Goal: Contribute content: Add original content to the website for others to see

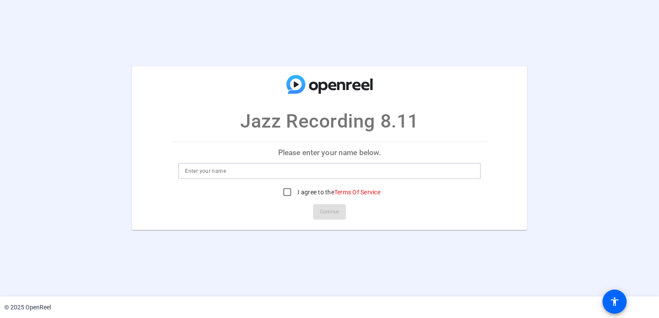
drag, startPoint x: 306, startPoint y: 172, endPoint x: 312, endPoint y: 167, distance: 8.0
click at [306, 172] on input at bounding box center [329, 171] width 289 height 10
type input "[PERSON_NAME]"
click at [370, 265] on openreel-ugc-auth "Jazz Recording 8.11 Please enter your name below. [PERSON_NAME] I agree to the …" at bounding box center [329, 148] width 659 height 297
click at [283, 191] on input "I agree to the Terms Of Service" at bounding box center [287, 192] width 17 height 17
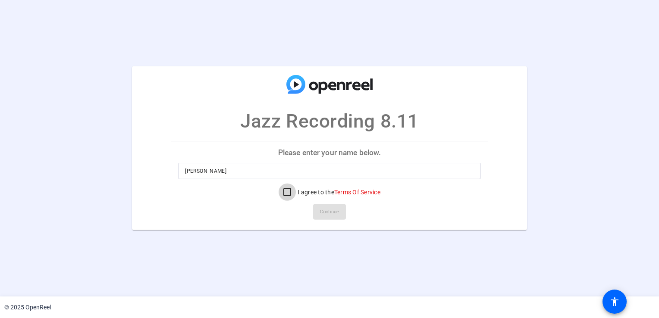
checkbox input "true"
click at [335, 213] on span "Continue" at bounding box center [329, 212] width 19 height 13
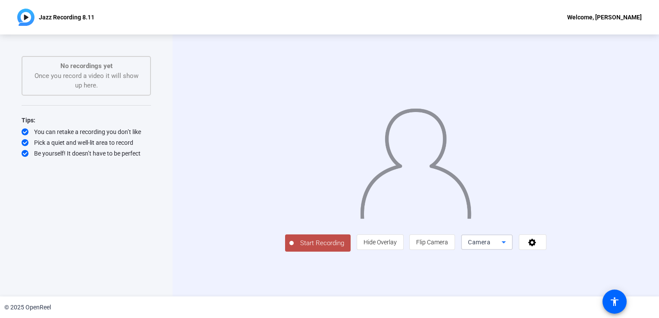
click at [509, 248] on icon at bounding box center [504, 242] width 10 height 10
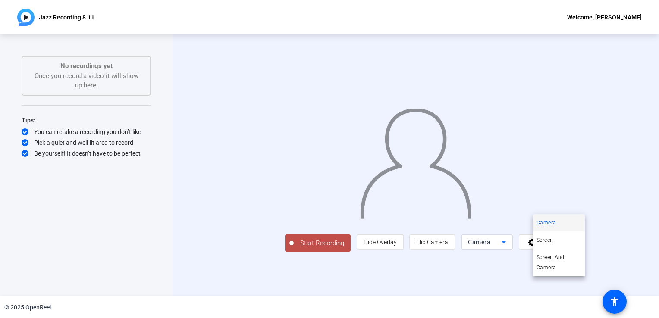
click at [367, 282] on div at bounding box center [329, 159] width 659 height 318
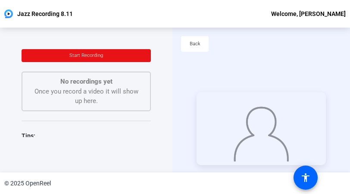
click at [55, 153] on div "Start Recording No recordings yet Once you record a video it will show up here.…" at bounding box center [86, 100] width 173 height 145
click at [78, 53] on span "Start Recording" at bounding box center [86, 56] width 34 height 6
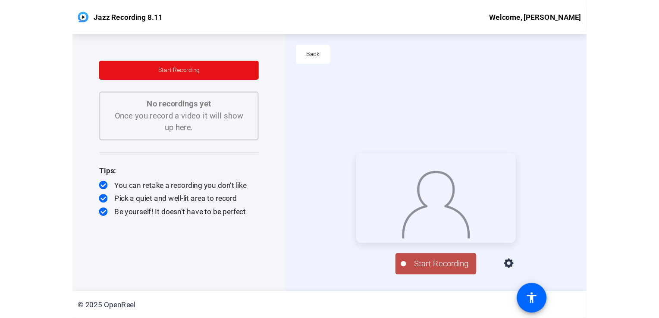
scroll to position [41, 0]
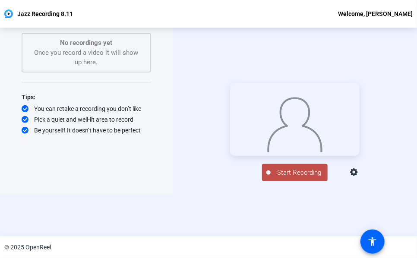
click at [280, 178] on span "Start Recording" at bounding box center [299, 173] width 57 height 10
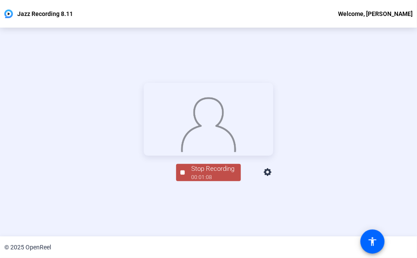
click at [144, 181] on div "Stop Recording 00:01:08 person Hide Overlay flip Flip Camera Camera" at bounding box center [208, 171] width 129 height 19
click at [194, 174] on div "Stop Recording" at bounding box center [212, 169] width 43 height 10
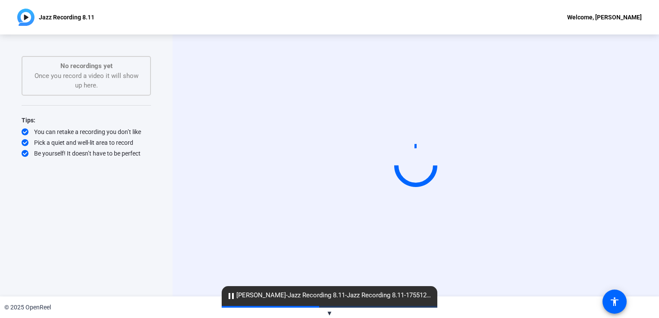
scroll to position [0, 0]
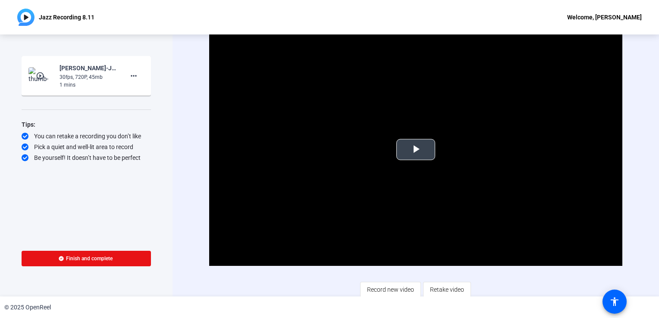
click at [416, 150] on span "Video Player" at bounding box center [416, 150] width 0 height 0
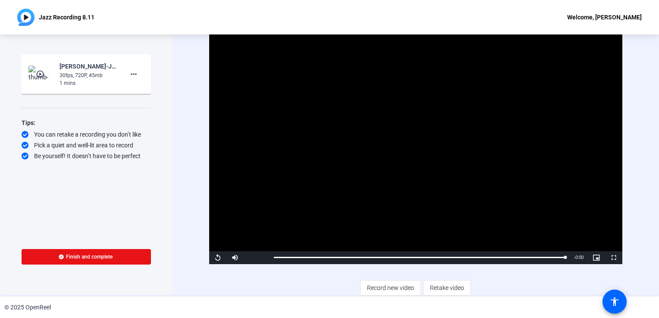
scroll to position [2, 0]
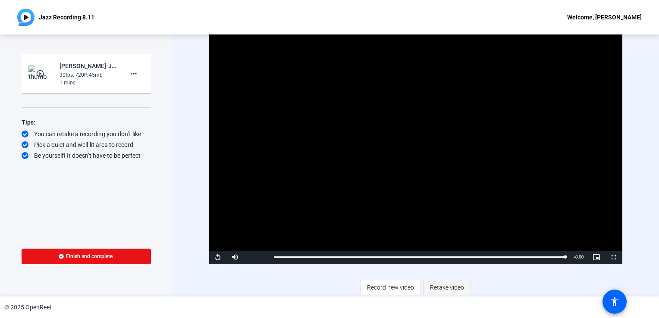
click at [441, 288] on span "Retake video" at bounding box center [447, 288] width 34 height 16
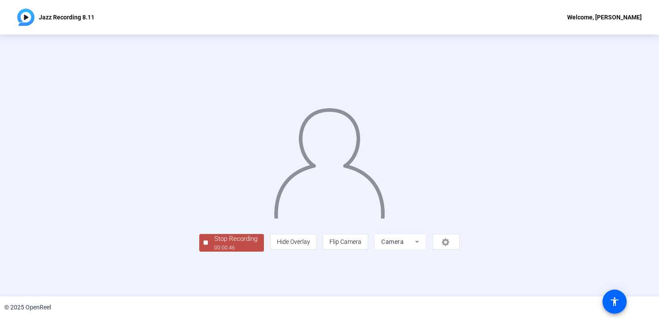
scroll to position [24, 0]
click at [426, 250] on mat-form-field "Camera" at bounding box center [401, 242] width 52 height 16
click at [204, 245] on div at bounding box center [206, 243] width 4 height 4
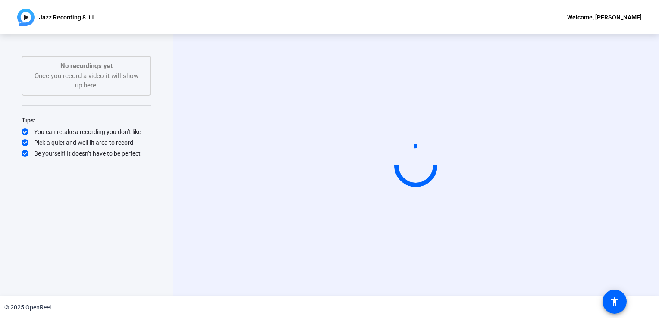
scroll to position [0, 0]
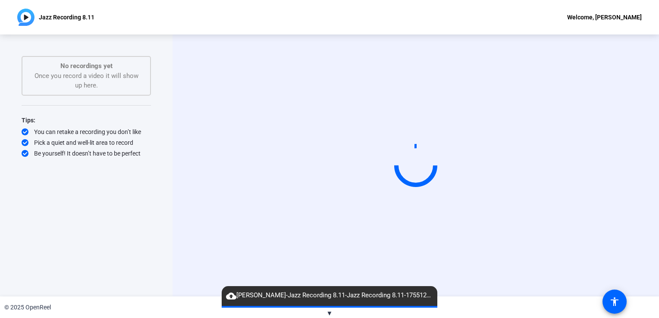
click at [331, 312] on span "▼" at bounding box center [330, 314] width 6 height 8
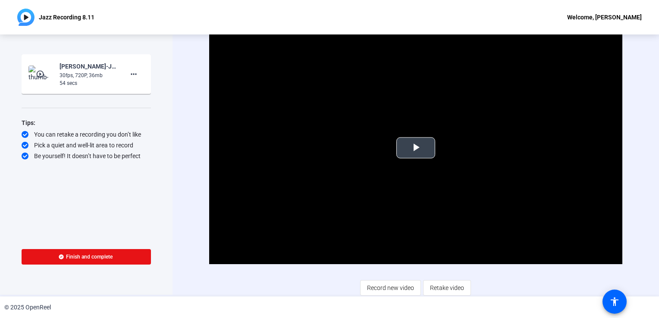
scroll to position [2, 0]
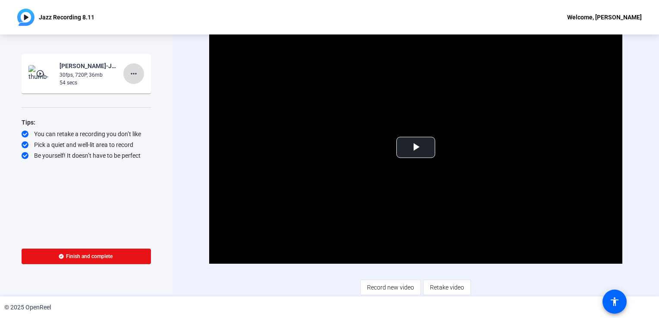
click at [133, 78] on mat-icon "more_horiz" at bounding box center [134, 74] width 10 height 10
click at [137, 91] on span "Delete clip" at bounding box center [147, 91] width 35 height 10
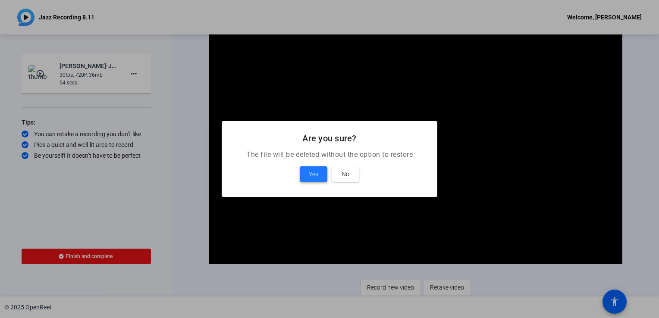
click at [321, 176] on span at bounding box center [314, 174] width 28 height 21
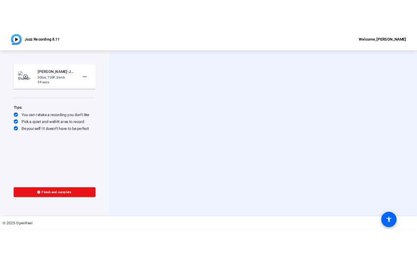
scroll to position [0, 0]
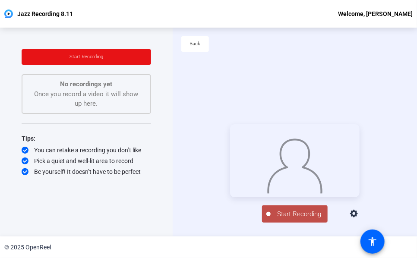
click at [303, 219] on span "Start Recording" at bounding box center [299, 214] width 57 height 10
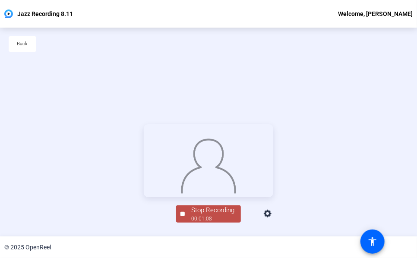
click at [144, 197] on div at bounding box center [208, 160] width 129 height 73
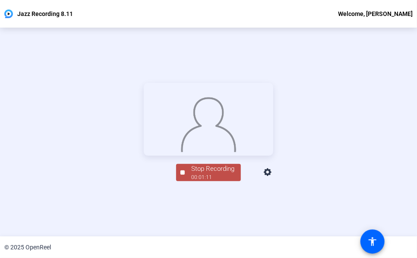
click at [211, 174] on div "Stop Recording" at bounding box center [212, 169] width 43 height 10
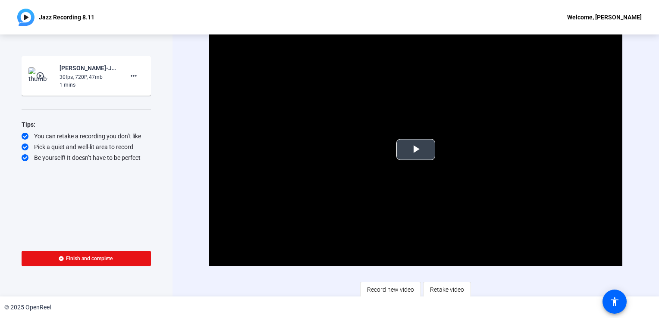
click at [416, 150] on span "Video Player" at bounding box center [416, 150] width 0 height 0
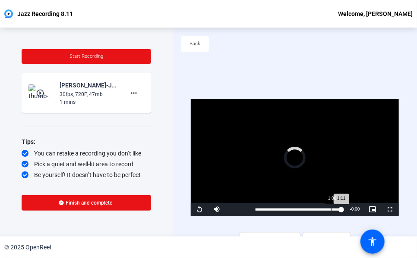
drag, startPoint x: 337, startPoint y: 208, endPoint x: 331, endPoint y: 208, distance: 6.0
click at [331, 209] on div "1:11" at bounding box center [297, 210] width 85 height 2
click at [200, 210] on span "Video Player" at bounding box center [199, 210] width 17 height 0
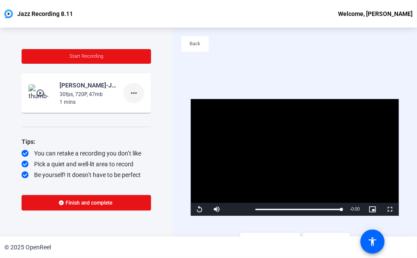
click at [140, 91] on span at bounding box center [133, 93] width 21 height 21
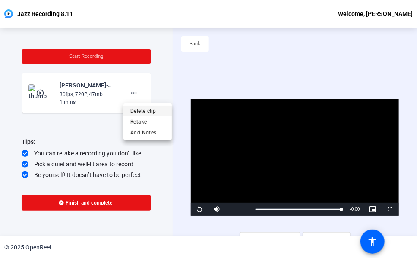
click at [143, 110] on span "Delete clip" at bounding box center [147, 111] width 35 height 10
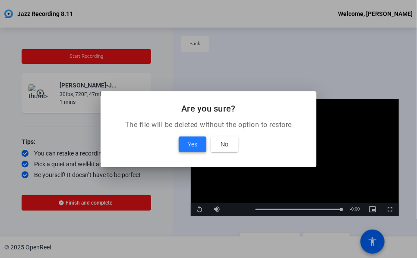
click at [185, 143] on span at bounding box center [193, 144] width 28 height 21
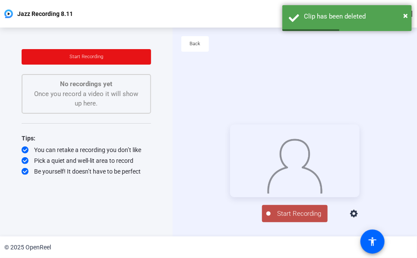
scroll to position [41, 0]
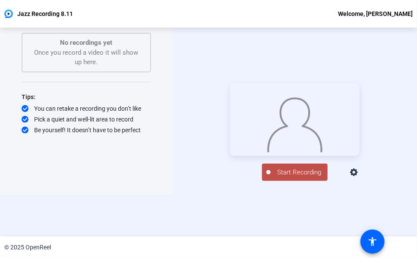
click at [297, 178] on span "Start Recording" at bounding box center [299, 173] width 57 height 10
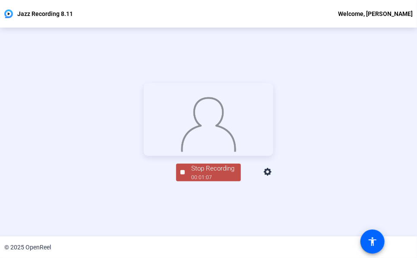
click at [211, 174] on div "Stop Recording" at bounding box center [212, 169] width 43 height 10
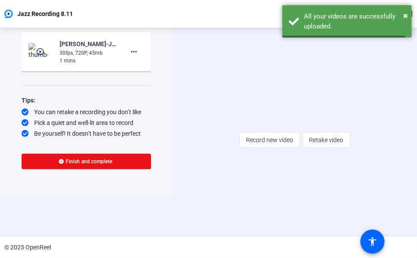
scroll to position [41, 0]
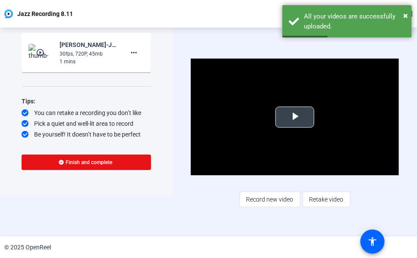
click at [295, 117] on span "Video Player" at bounding box center [295, 117] width 0 height 0
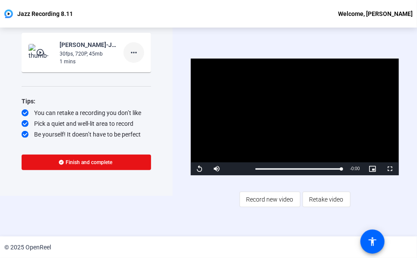
click at [135, 51] on mat-icon "more_horiz" at bounding box center [134, 52] width 10 height 10
click at [145, 67] on span "Delete clip" at bounding box center [147, 71] width 35 height 10
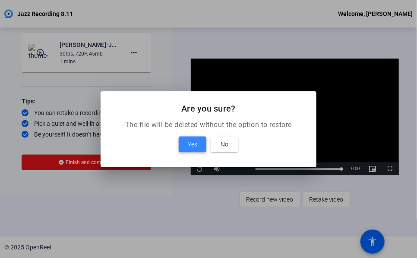
click at [185, 139] on span at bounding box center [193, 144] width 28 height 21
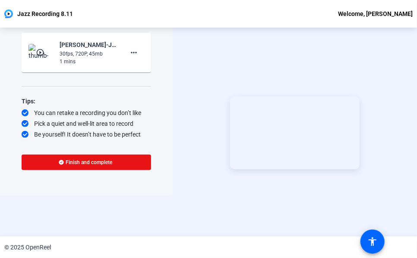
scroll to position [41, 0]
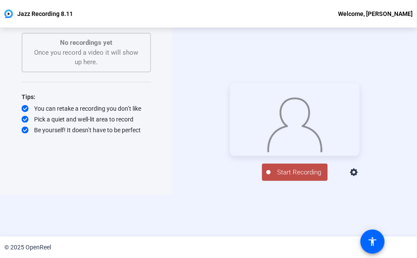
click at [342, 212] on div "Start Recording person Hide Overlay flip Flip Camera Camera" at bounding box center [295, 132] width 244 height 209
click at [309, 178] on span "Start Recording" at bounding box center [299, 173] width 57 height 10
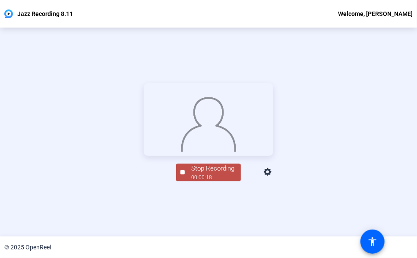
click at [206, 174] on div "Stop Recording" at bounding box center [212, 169] width 43 height 10
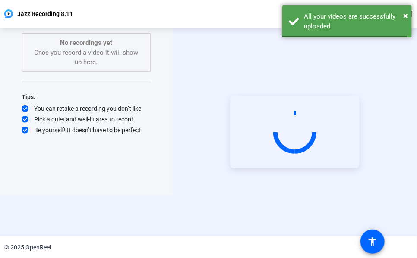
scroll to position [41, 0]
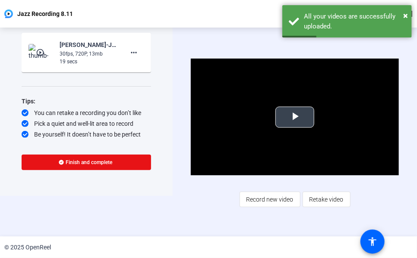
click at [295, 117] on span "Video Player" at bounding box center [295, 117] width 0 height 0
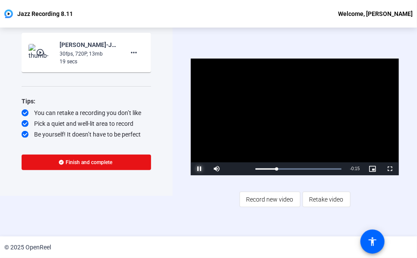
click at [200, 169] on span "Video Player" at bounding box center [199, 169] width 17 height 0
click at [132, 54] on mat-icon "more_horiz" at bounding box center [134, 52] width 10 height 10
click at [151, 71] on span "Delete clip" at bounding box center [147, 71] width 35 height 10
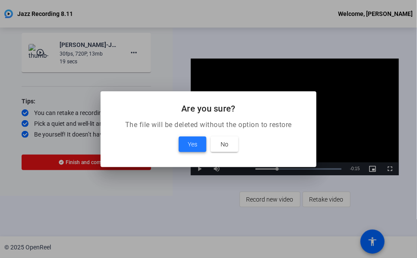
click at [186, 145] on span at bounding box center [193, 144] width 28 height 21
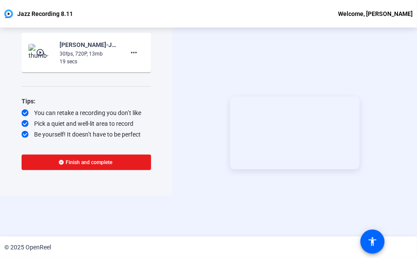
scroll to position [41, 0]
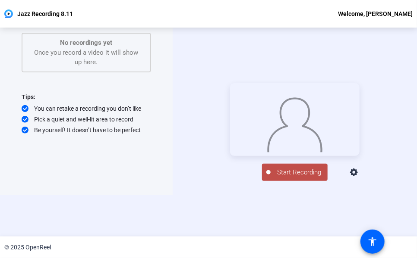
click at [289, 178] on span "Start Recording" at bounding box center [299, 173] width 57 height 10
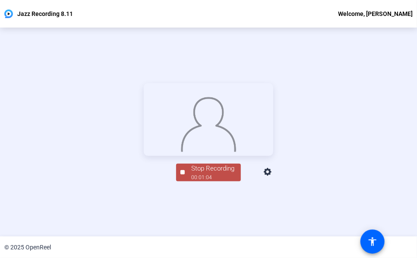
click at [211, 174] on div "Stop Recording" at bounding box center [212, 169] width 43 height 10
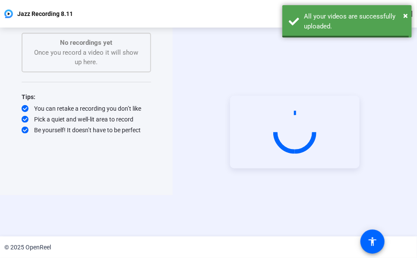
scroll to position [41, 0]
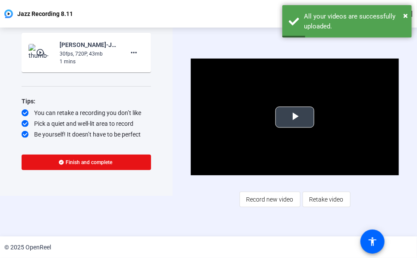
click at [295, 117] on span "Video Player" at bounding box center [295, 117] width 0 height 0
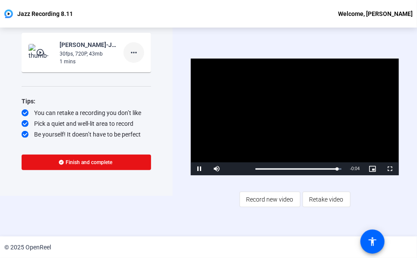
click at [132, 50] on mat-icon "more_horiz" at bounding box center [134, 52] width 10 height 10
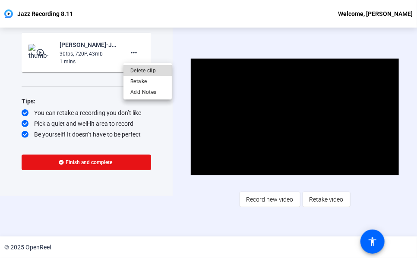
click at [154, 70] on span "Delete clip" at bounding box center [147, 71] width 35 height 10
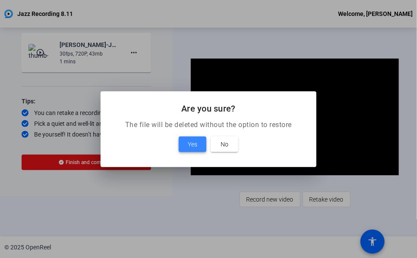
click at [190, 145] on span "Yes" at bounding box center [192, 144] width 9 height 10
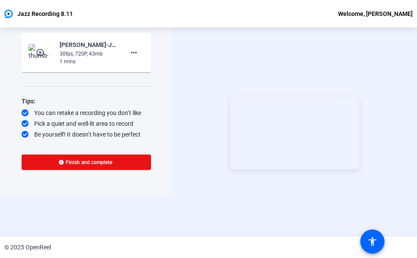
scroll to position [41, 0]
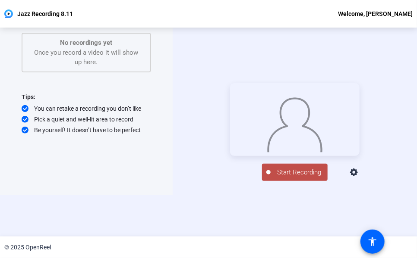
click at [286, 178] on span "Start Recording" at bounding box center [299, 173] width 57 height 10
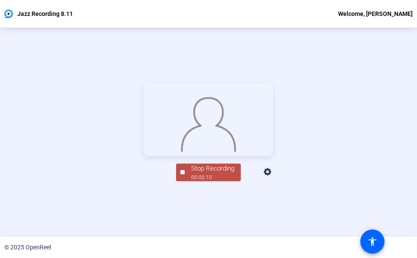
click at [213, 174] on div "Stop Recording" at bounding box center [212, 169] width 43 height 10
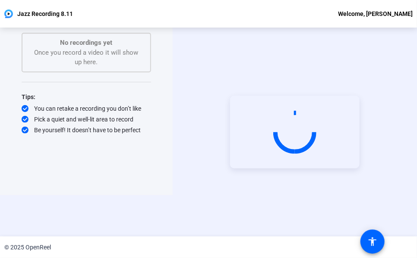
click at [85, 189] on div "Start Recording No recordings yet Once you record a video it will show up here.…" at bounding box center [86, 90] width 173 height 209
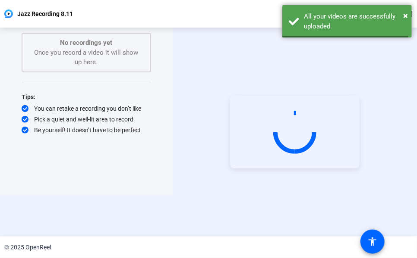
scroll to position [41, 0]
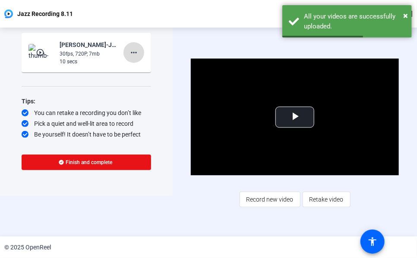
click at [137, 51] on mat-icon "more_horiz" at bounding box center [134, 52] width 10 height 10
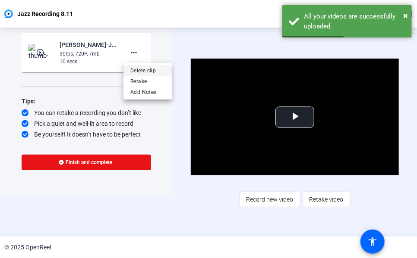
click at [140, 72] on span "Delete clip" at bounding box center [147, 71] width 35 height 10
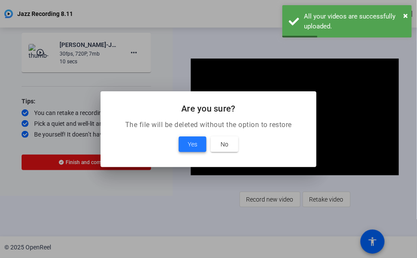
click at [187, 137] on span at bounding box center [193, 144] width 28 height 21
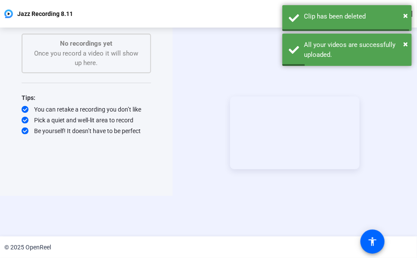
scroll to position [41, 0]
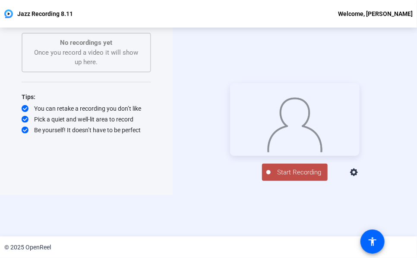
click at [288, 178] on span "Start Recording" at bounding box center [299, 173] width 57 height 10
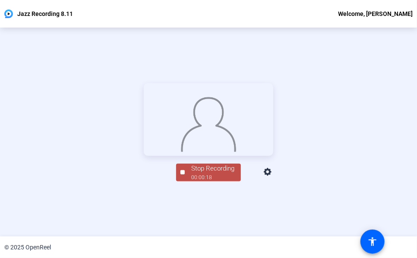
drag, startPoint x: 201, startPoint y: 227, endPoint x: 195, endPoint y: 223, distance: 8.0
click at [201, 174] on div "Stop Recording" at bounding box center [212, 169] width 43 height 10
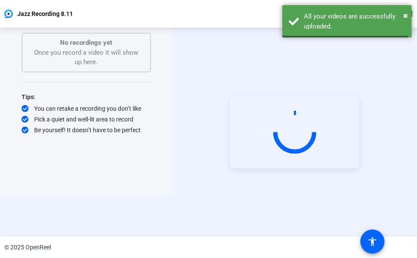
scroll to position [41, 0]
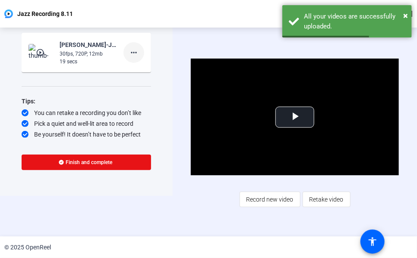
click at [136, 54] on mat-icon "more_horiz" at bounding box center [134, 52] width 10 height 10
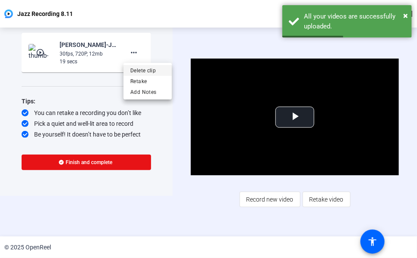
click at [135, 70] on span "Delete clip" at bounding box center [147, 71] width 35 height 10
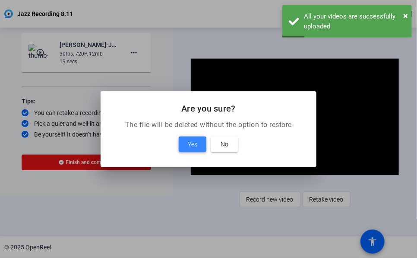
click at [188, 148] on span "Yes" at bounding box center [192, 144] width 9 height 10
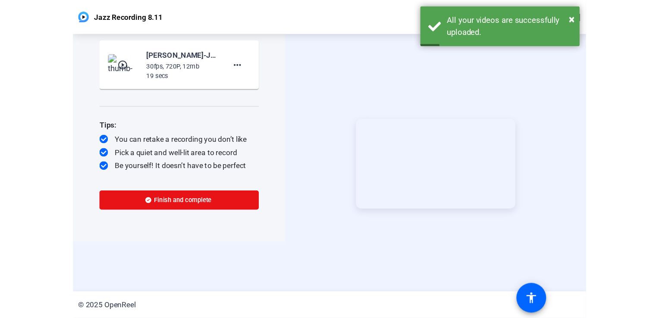
scroll to position [41, 0]
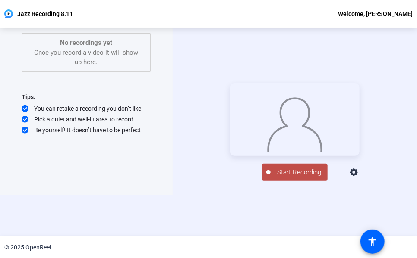
click at [299, 178] on span "Start Recording" at bounding box center [299, 173] width 57 height 10
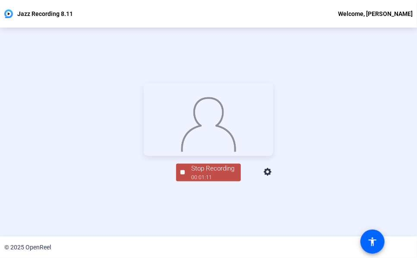
click at [212, 174] on div "Stop Recording" at bounding box center [212, 169] width 43 height 10
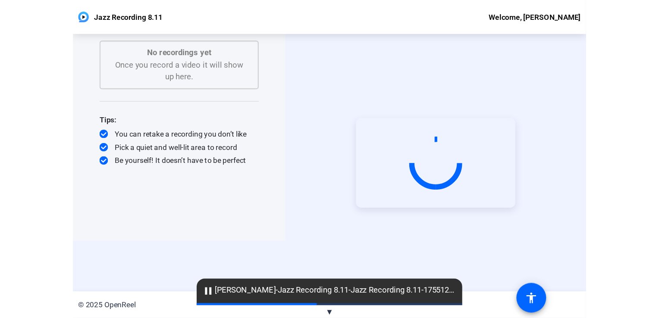
scroll to position [0, 0]
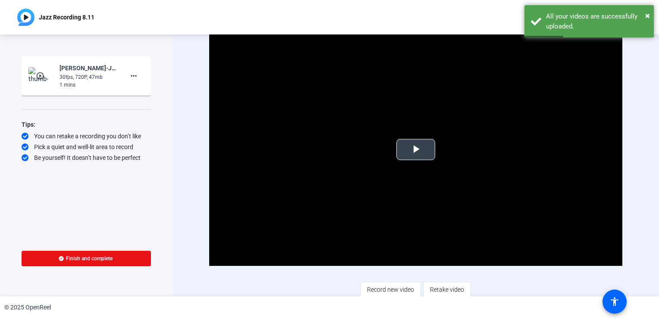
click at [416, 150] on span "Video Player" at bounding box center [416, 150] width 0 height 0
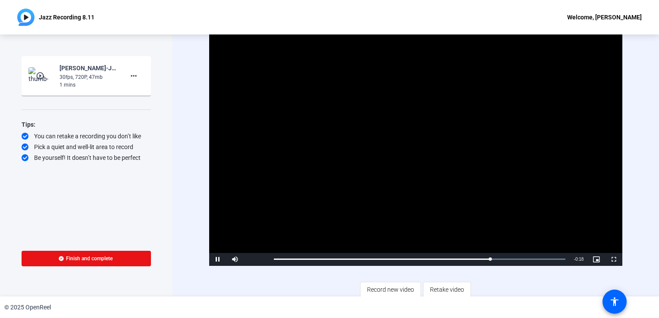
scroll to position [2, 0]
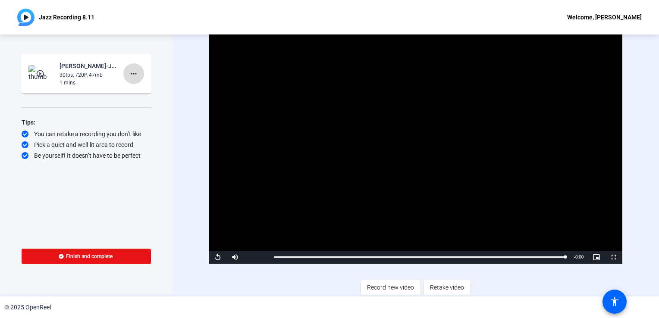
click at [131, 73] on mat-icon "more_horiz" at bounding box center [134, 74] width 10 height 10
click at [148, 92] on span "Delete clip" at bounding box center [147, 91] width 35 height 10
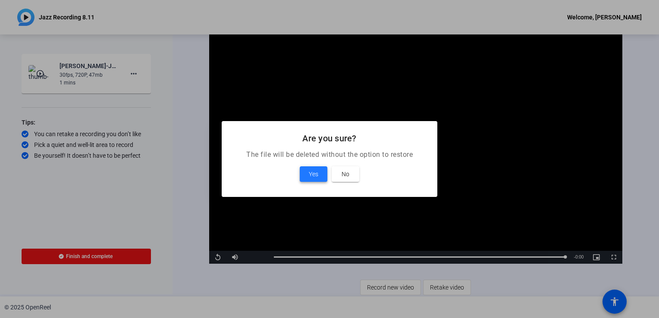
click at [301, 173] on span at bounding box center [314, 174] width 28 height 21
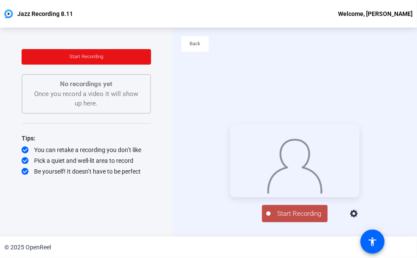
scroll to position [41, 0]
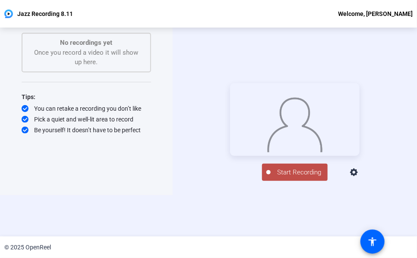
click at [290, 178] on span "Start Recording" at bounding box center [299, 173] width 57 height 10
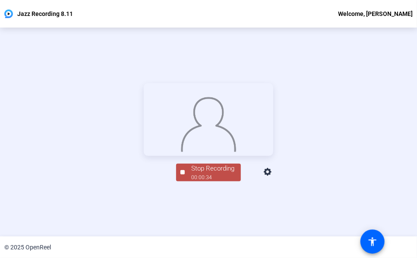
click at [224, 174] on div "Stop Recording" at bounding box center [212, 169] width 43 height 10
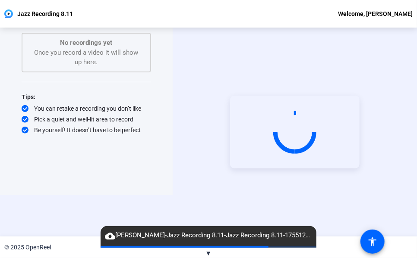
click at [107, 189] on div "Start Recording No recordings yet Once you record a video it will show up here.…" at bounding box center [86, 90] width 173 height 209
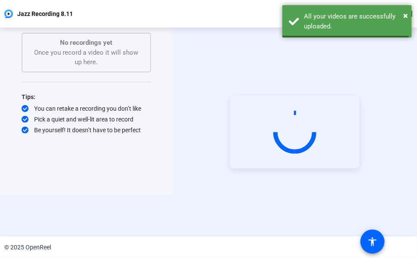
scroll to position [41, 0]
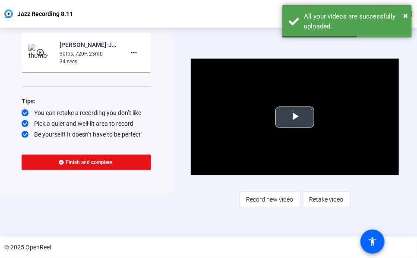
drag, startPoint x: 293, startPoint y: 119, endPoint x: 275, endPoint y: 144, distance: 31.2
click at [295, 117] on span "Video Player" at bounding box center [295, 117] width 0 height 0
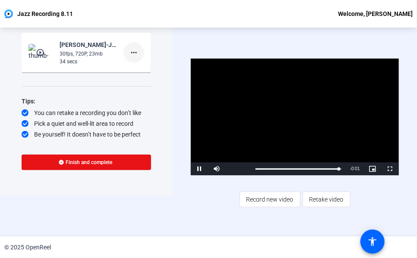
click at [133, 48] on mat-icon "more_horiz" at bounding box center [134, 52] width 10 height 10
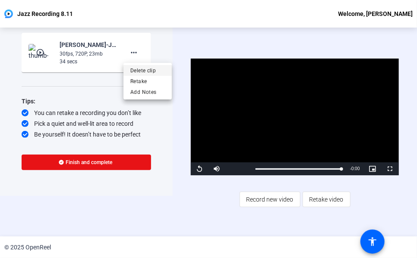
click at [149, 72] on span "Delete clip" at bounding box center [147, 71] width 35 height 10
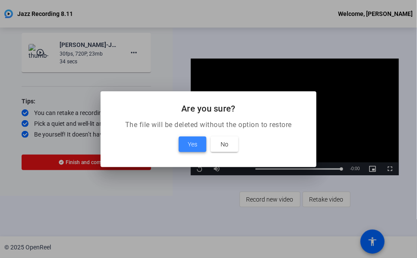
click at [192, 146] on span "Yes" at bounding box center [192, 144] width 9 height 10
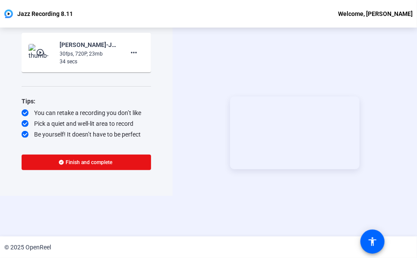
scroll to position [41, 0]
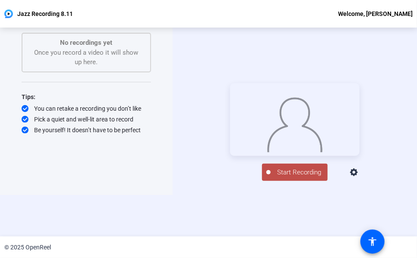
click at [304, 178] on span "Start Recording" at bounding box center [299, 173] width 57 height 10
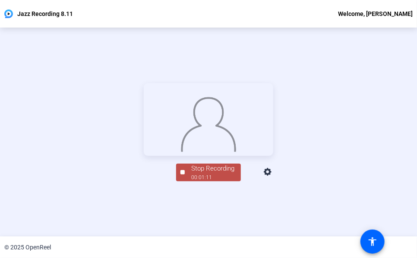
click at [193, 237] on div "© 2025 OpenReel" at bounding box center [208, 248] width 417 height 22
click at [192, 238] on div "© 2025 OpenReel" at bounding box center [208, 248] width 417 height 22
click at [194, 174] on div "Stop Recording" at bounding box center [212, 169] width 43 height 10
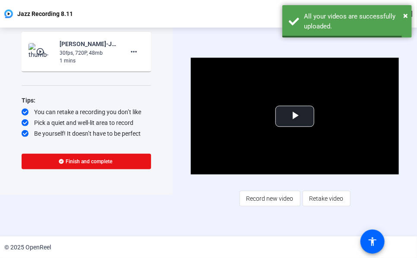
scroll to position [41, 0]
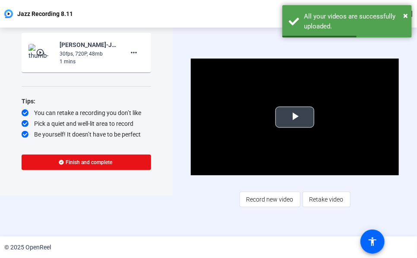
click at [295, 117] on span "Video Player" at bounding box center [295, 117] width 0 height 0
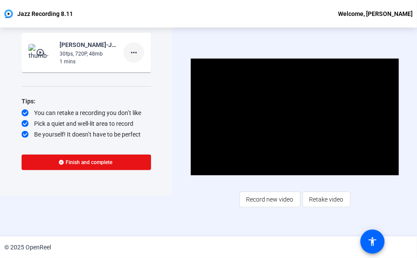
click at [135, 55] on mat-icon "more_horiz" at bounding box center [134, 52] width 10 height 10
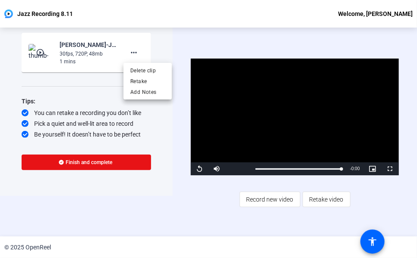
click at [387, 167] on div at bounding box center [208, 129] width 417 height 258
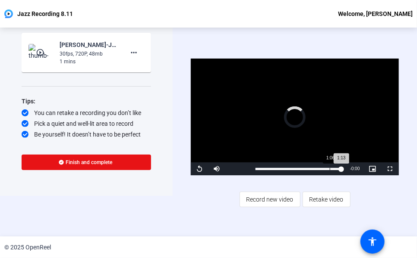
drag, startPoint x: 337, startPoint y: 170, endPoint x: 329, endPoint y: 170, distance: 8.2
click at [329, 170] on div "Loaded : 100.00% 1:06 1:13" at bounding box center [298, 169] width 94 height 13
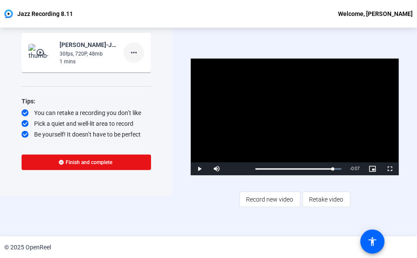
click at [139, 56] on span at bounding box center [133, 52] width 21 height 21
click at [145, 70] on span "Delete clip" at bounding box center [147, 71] width 35 height 10
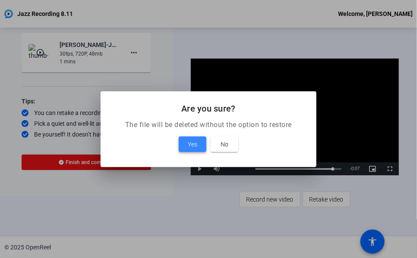
click at [191, 141] on span "Yes" at bounding box center [192, 144] width 9 height 10
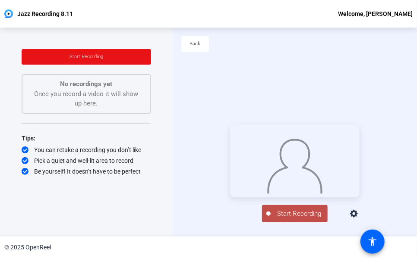
scroll to position [41, 0]
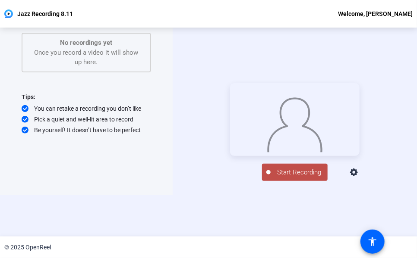
click at [168, 168] on div "Start Recording No recordings yet Once you record a video it will show up here.…" at bounding box center [86, 90] width 173 height 209
click at [286, 178] on span "Start Recording" at bounding box center [299, 173] width 57 height 10
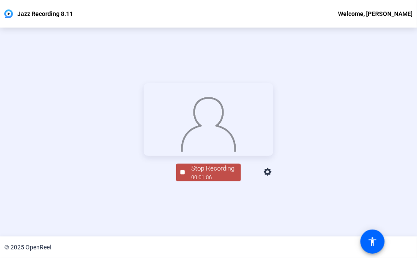
click at [217, 174] on div "Stop Recording" at bounding box center [212, 169] width 43 height 10
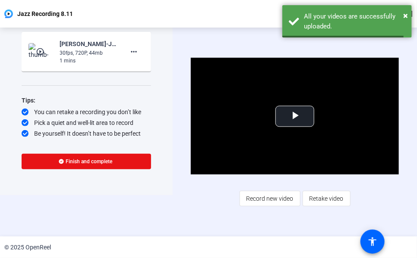
scroll to position [41, 0]
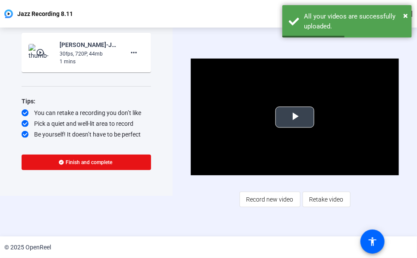
click at [295, 117] on span "Video Player" at bounding box center [295, 117] width 0 height 0
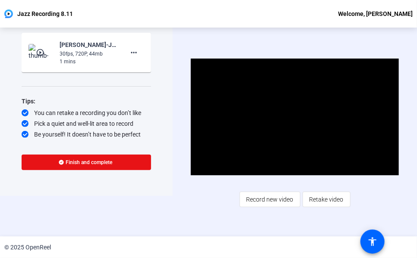
click at [217, 228] on div "Video Player is loading. Play Video Pause Mute Current Time 0:58 / Duration 1:0…" at bounding box center [295, 132] width 244 height 209
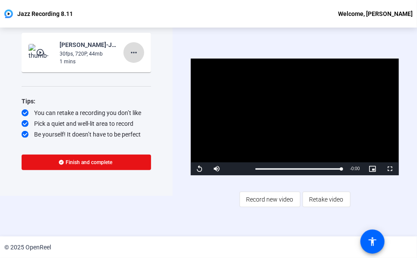
click at [133, 53] on mat-icon "more_horiz" at bounding box center [134, 52] width 10 height 10
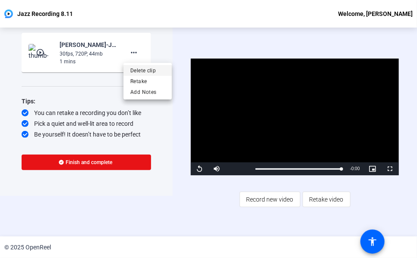
click at [153, 74] on span "Delete clip" at bounding box center [147, 71] width 35 height 10
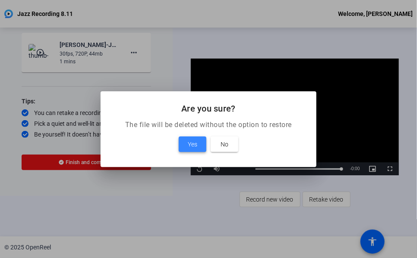
click at [197, 148] on span "Yes" at bounding box center [192, 144] width 9 height 10
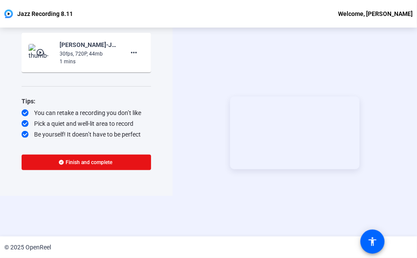
scroll to position [41, 0]
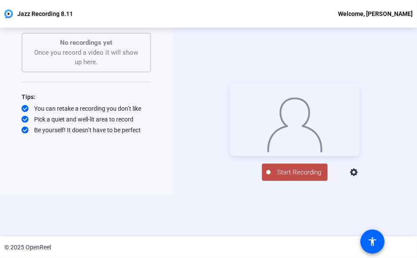
click at [299, 178] on span "Start Recording" at bounding box center [299, 173] width 57 height 10
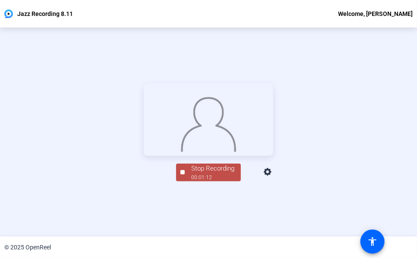
click at [216, 174] on div "Stop Recording" at bounding box center [212, 169] width 43 height 10
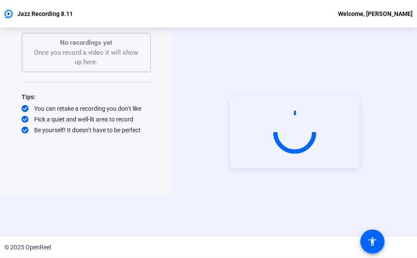
click at [324, 211] on div "Start Recording" at bounding box center [295, 132] width 244 height 209
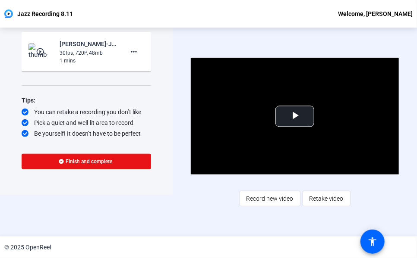
scroll to position [41, 0]
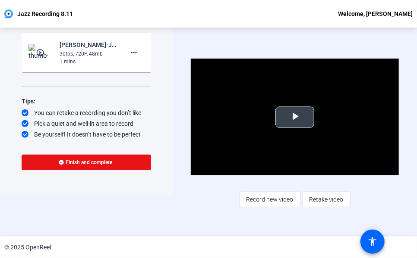
click at [295, 117] on span "Video Player" at bounding box center [295, 117] width 0 height 0
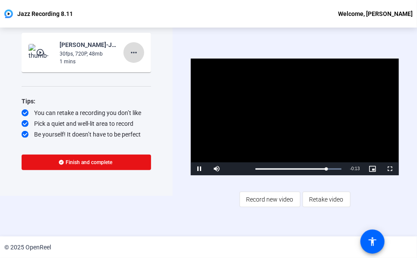
click at [135, 53] on mat-icon "more_horiz" at bounding box center [134, 52] width 10 height 10
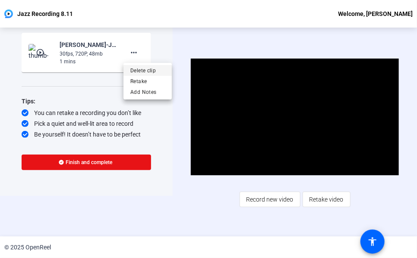
click at [139, 69] on span "Delete clip" at bounding box center [147, 71] width 35 height 10
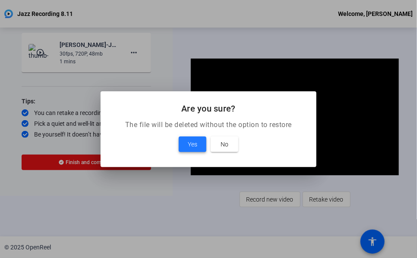
click at [197, 139] on button "Yes" at bounding box center [193, 145] width 28 height 16
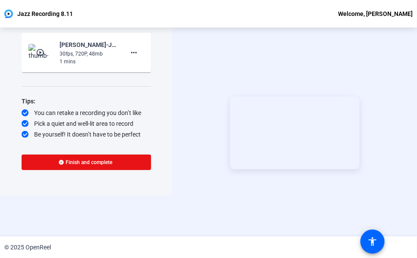
scroll to position [41, 0]
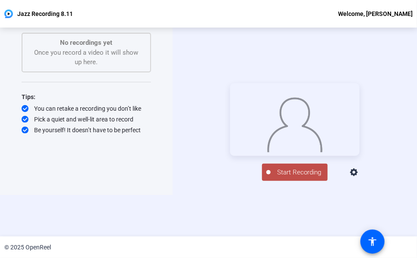
click at [296, 178] on span "Start Recording" at bounding box center [299, 173] width 57 height 10
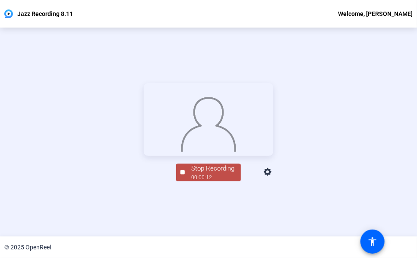
click at [211, 174] on div "Stop Recording" at bounding box center [212, 169] width 43 height 10
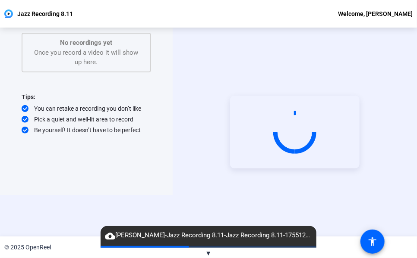
click at [140, 184] on div "Start Recording No recordings yet Once you record a video it will show up here.…" at bounding box center [86, 90] width 173 height 209
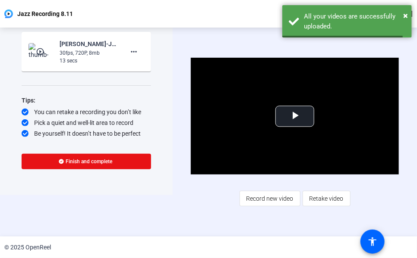
scroll to position [41, 0]
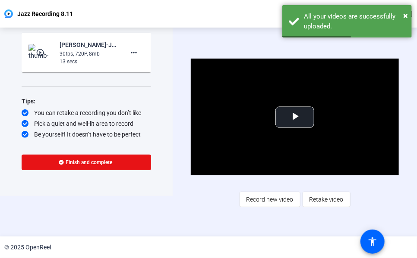
click at [153, 201] on div "Start Recording play_circle_outline [PERSON_NAME]-Jazz Recording 8.11-Jazz Reco…" at bounding box center [208, 132] width 417 height 209
click at [132, 58] on span at bounding box center [133, 52] width 21 height 21
click at [135, 72] on span "Delete clip" at bounding box center [147, 71] width 35 height 10
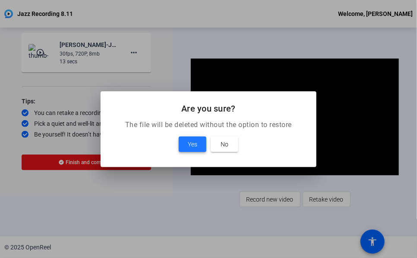
click at [186, 142] on span at bounding box center [193, 144] width 28 height 21
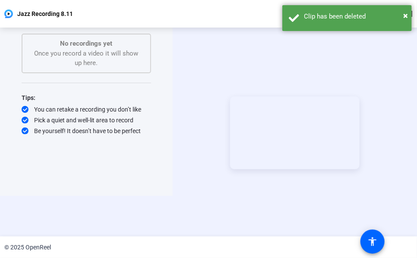
scroll to position [41, 0]
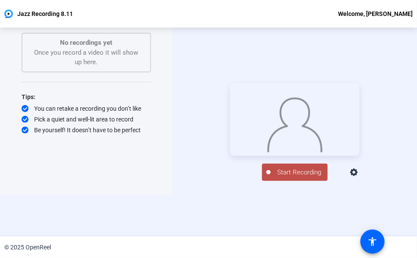
click at [307, 178] on span "Start Recording" at bounding box center [299, 173] width 57 height 10
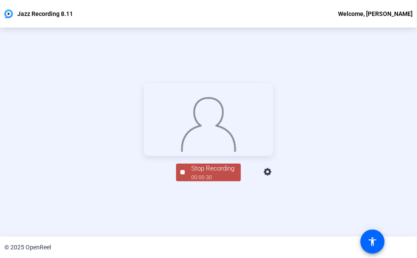
click at [227, 174] on div "Stop Recording" at bounding box center [212, 169] width 43 height 10
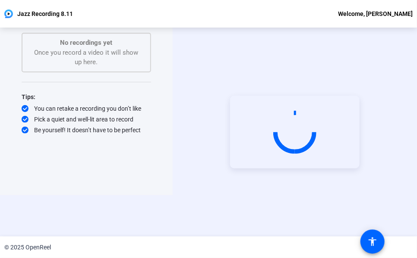
click at [391, 205] on div "Start Recording" at bounding box center [295, 132] width 244 height 209
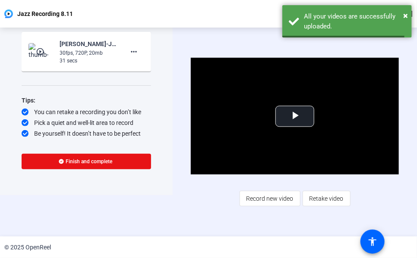
scroll to position [41, 0]
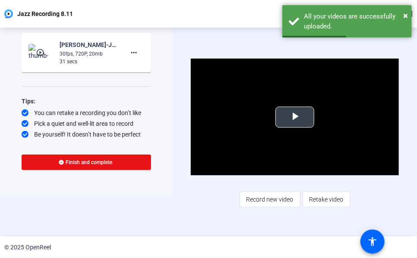
click at [295, 117] on span "Video Player" at bounding box center [295, 117] width 0 height 0
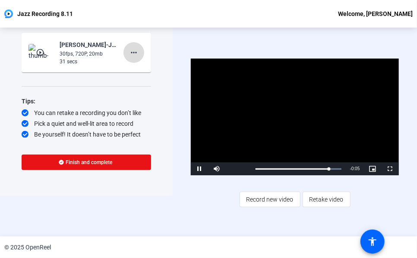
click at [133, 44] on span at bounding box center [133, 52] width 21 height 21
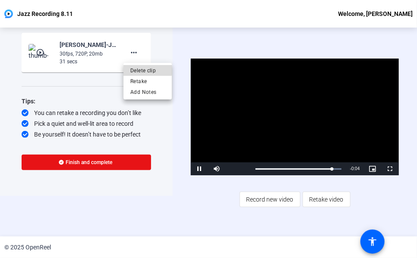
click at [133, 67] on span "Delete clip" at bounding box center [147, 71] width 35 height 10
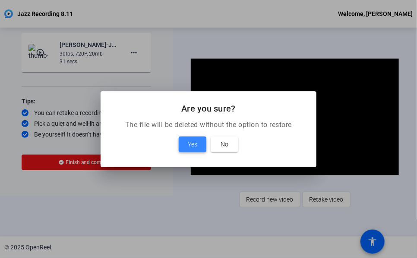
click at [179, 144] on span at bounding box center [193, 144] width 28 height 21
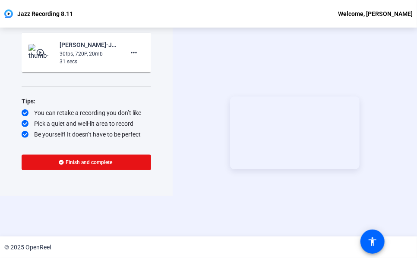
scroll to position [41, 0]
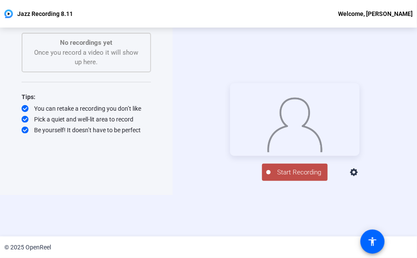
click at [319, 178] on span "Start Recording" at bounding box center [299, 173] width 57 height 10
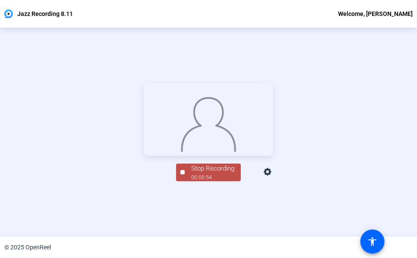
click at [216, 174] on div "Stop Recording" at bounding box center [212, 169] width 43 height 10
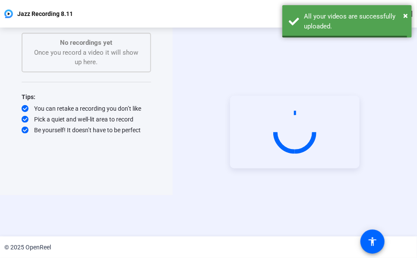
scroll to position [41, 0]
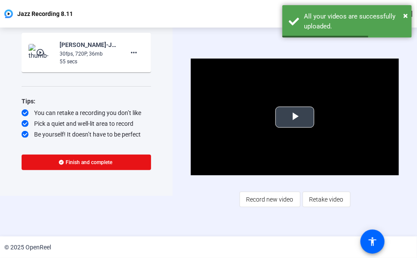
drag, startPoint x: 293, startPoint y: 111, endPoint x: 288, endPoint y: 116, distance: 7.1
click at [295, 117] on span "Video Player" at bounding box center [295, 117] width 0 height 0
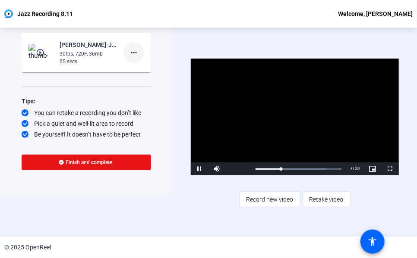
click at [132, 55] on mat-icon "more_horiz" at bounding box center [134, 52] width 10 height 10
click at [136, 72] on span "Delete clip" at bounding box center [147, 71] width 35 height 10
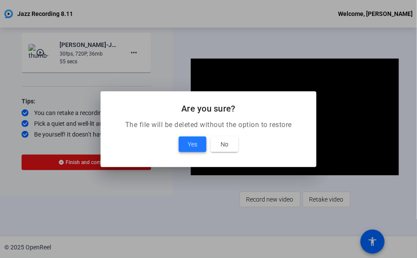
click at [181, 145] on span at bounding box center [193, 144] width 28 height 21
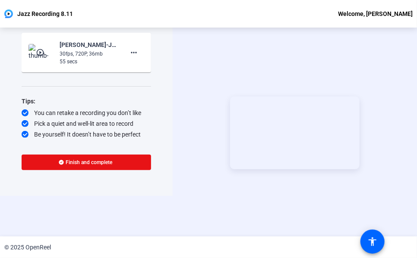
scroll to position [41, 0]
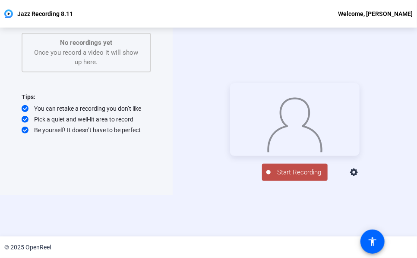
drag, startPoint x: 286, startPoint y: 192, endPoint x: 321, endPoint y: 151, distance: 53.3
click at [286, 178] on span "Start Recording" at bounding box center [299, 173] width 57 height 10
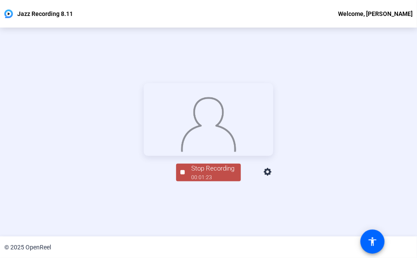
click at [217, 174] on div "Stop Recording" at bounding box center [212, 169] width 43 height 10
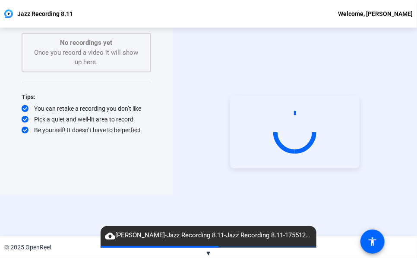
click at [147, 187] on div "Start Recording No recordings yet Once you record a video it will show up here.…" at bounding box center [86, 90] width 173 height 209
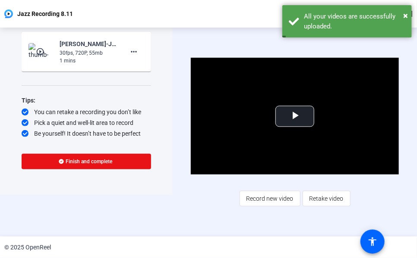
scroll to position [41, 0]
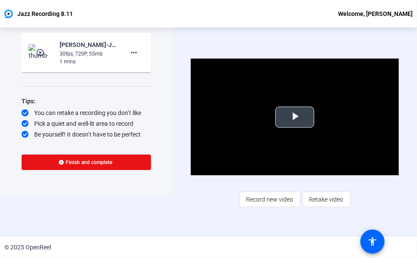
drag, startPoint x: 295, startPoint y: 118, endPoint x: 357, endPoint y: 192, distance: 96.2
click at [295, 117] on span "Video Player" at bounding box center [295, 117] width 0 height 0
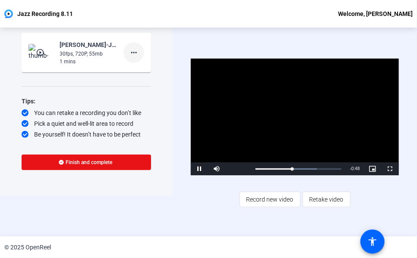
click at [131, 50] on mat-icon "more_horiz" at bounding box center [134, 52] width 10 height 10
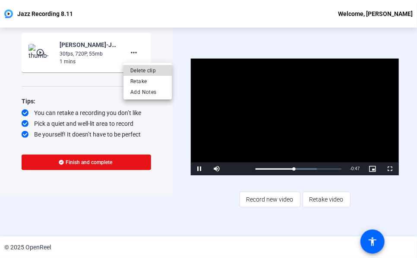
click at [136, 70] on span "Delete clip" at bounding box center [147, 71] width 35 height 10
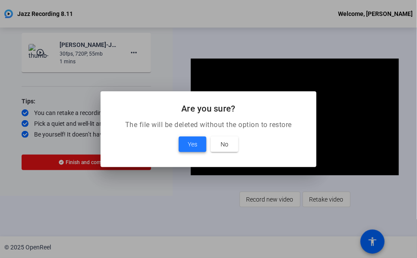
click at [187, 146] on span at bounding box center [193, 144] width 28 height 21
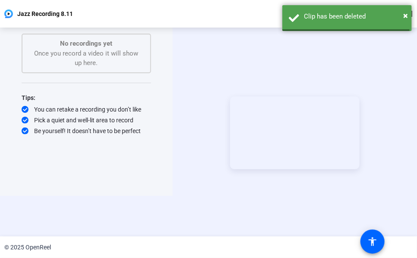
scroll to position [41, 0]
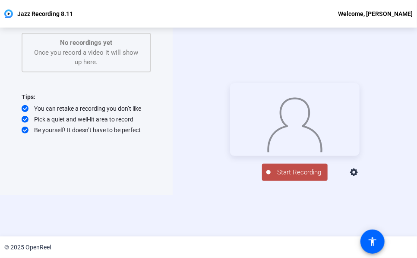
click at [295, 178] on span "Start Recording" at bounding box center [299, 173] width 57 height 10
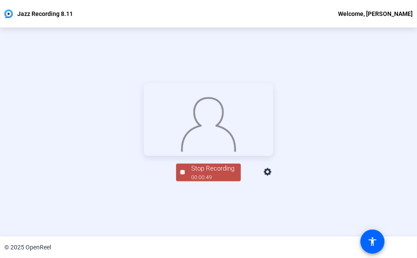
click at [221, 174] on div "Stop Recording" at bounding box center [212, 169] width 43 height 10
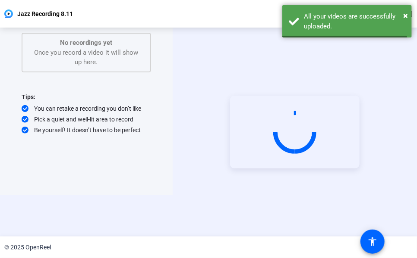
scroll to position [41, 0]
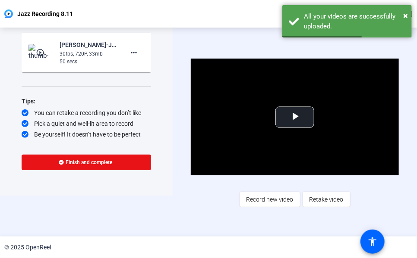
click at [378, 200] on div "Video Player is loading. Play Video Play Mute Current Time 0:00 / Duration 0:49…" at bounding box center [295, 133] width 208 height 148
click at [295, 117] on span "Video Player" at bounding box center [295, 117] width 0 height 0
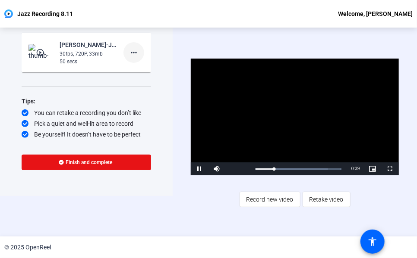
click at [135, 52] on mat-icon "more_horiz" at bounding box center [134, 52] width 10 height 10
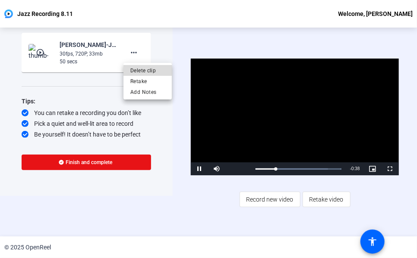
click at [130, 69] on span "Delete clip" at bounding box center [147, 71] width 35 height 10
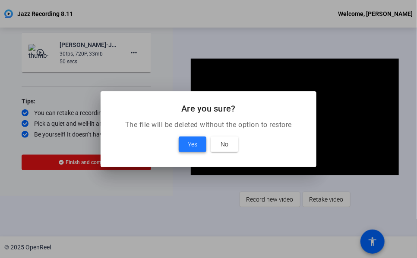
click at [194, 139] on span "Yes" at bounding box center [192, 144] width 9 height 10
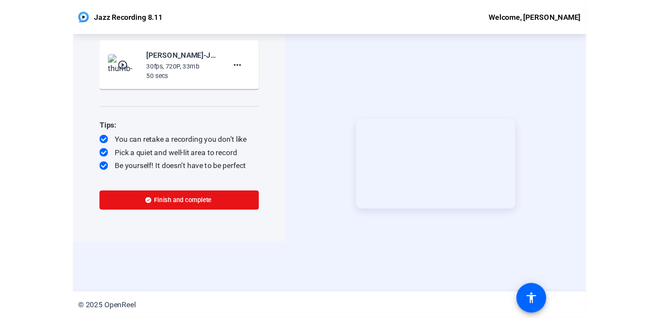
scroll to position [41, 0]
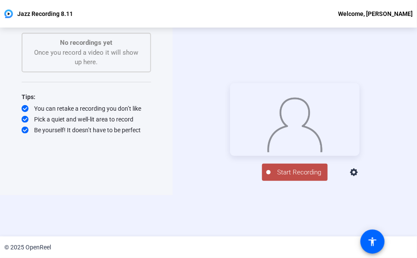
drag, startPoint x: 294, startPoint y: 195, endPoint x: 321, endPoint y: 177, distance: 31.7
click at [295, 178] on span "Start Recording" at bounding box center [299, 173] width 57 height 10
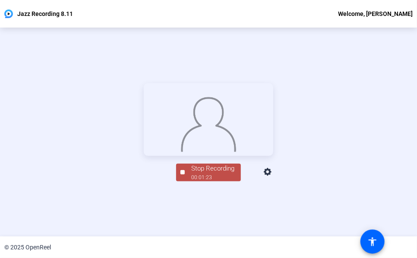
click at [205, 251] on div "© 2025 OpenReel" at bounding box center [208, 248] width 417 height 22
click at [208, 174] on div "Stop Recording" at bounding box center [212, 169] width 43 height 10
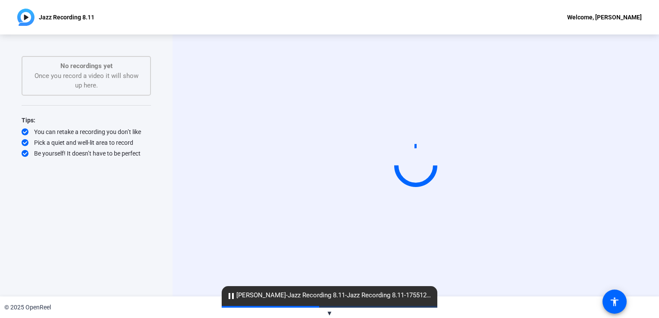
scroll to position [0, 0]
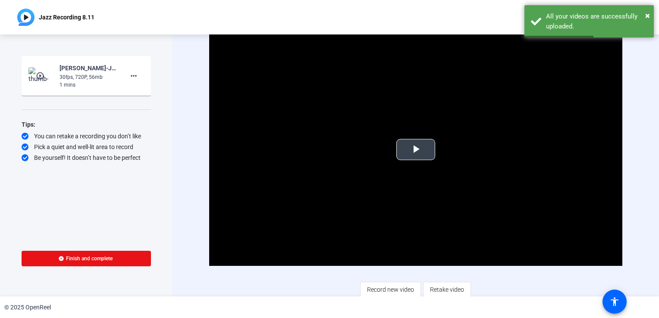
click at [416, 150] on span "Video Player" at bounding box center [416, 150] width 0 height 0
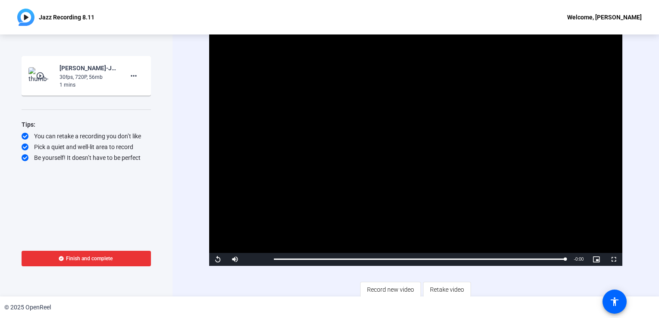
click at [111, 259] on span "Finish and complete" at bounding box center [89, 258] width 47 height 7
